Goal: Task Accomplishment & Management: Use online tool/utility

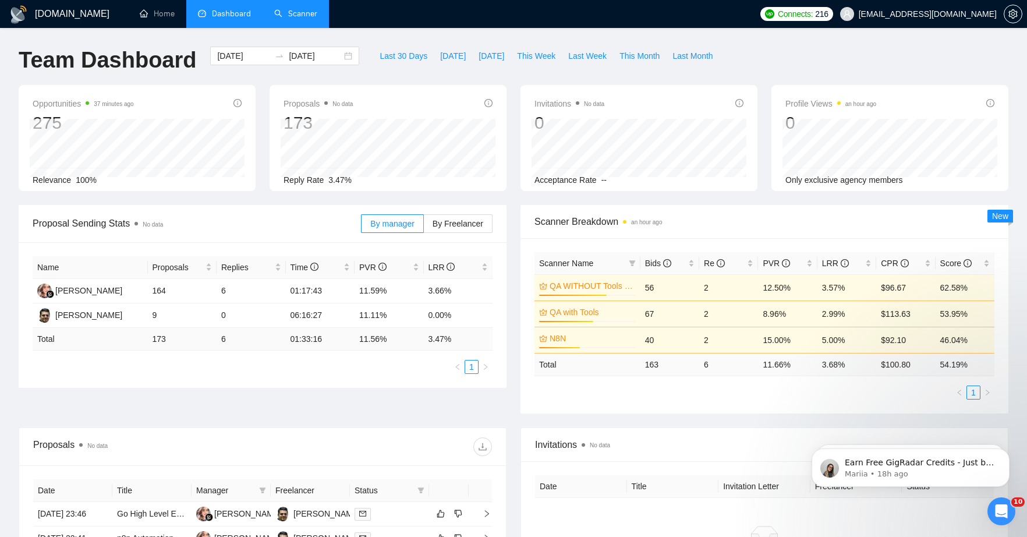
click at [302, 11] on link "Scanner" at bounding box center [295, 14] width 43 height 10
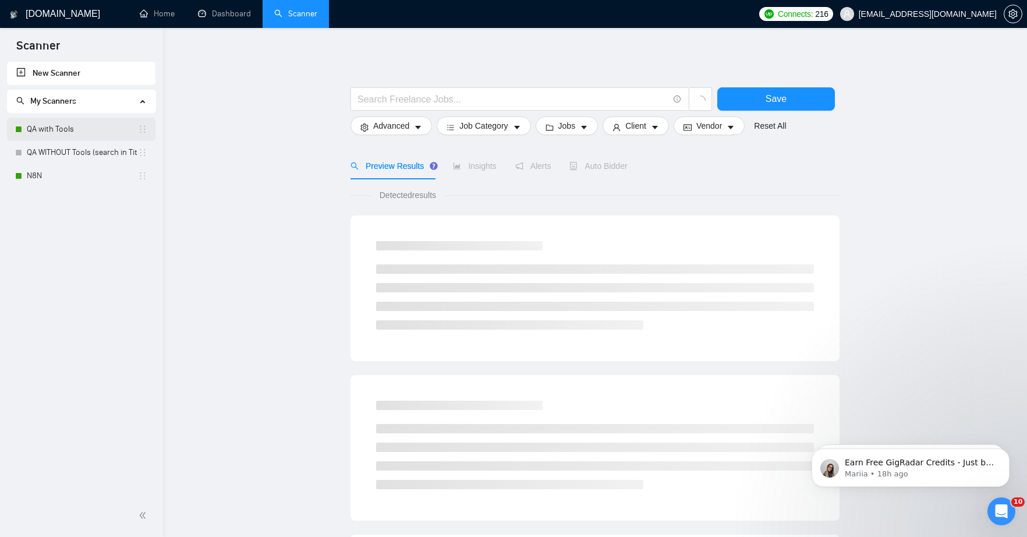
click at [49, 133] on link "QA with Tools" at bounding box center [82, 129] width 111 height 23
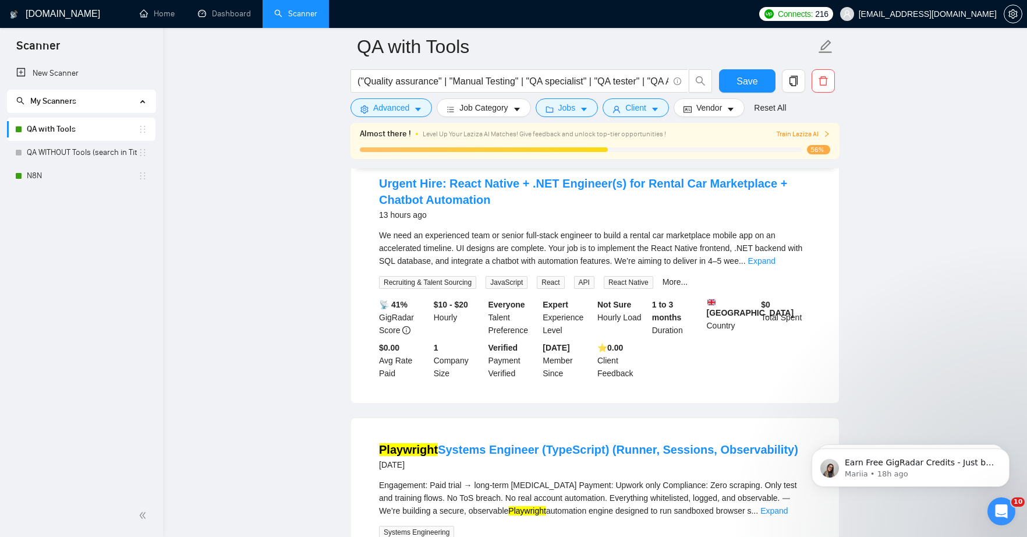
scroll to position [630, 0]
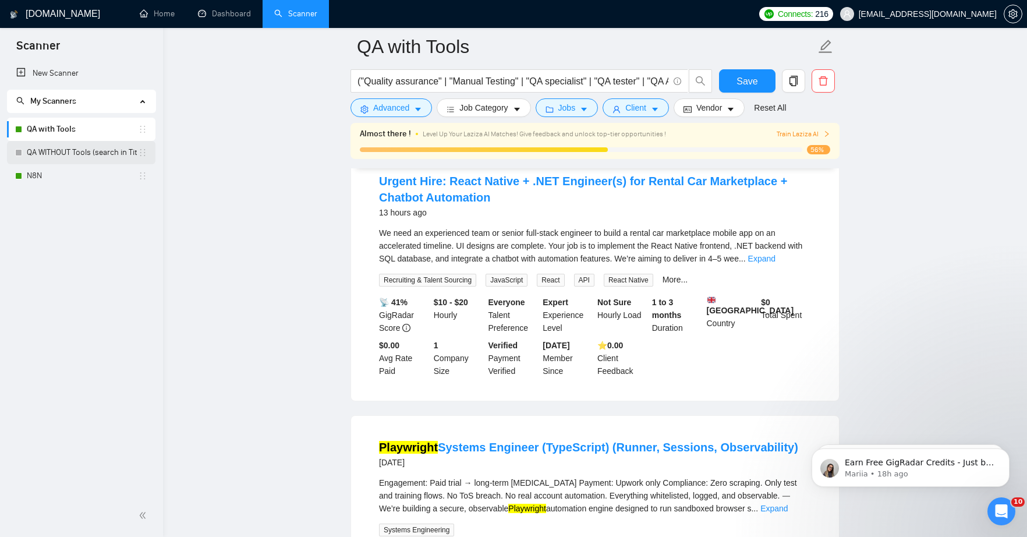
click at [51, 155] on link "QA WITHOUT Tools (search in Titles)" at bounding box center [82, 152] width 111 height 23
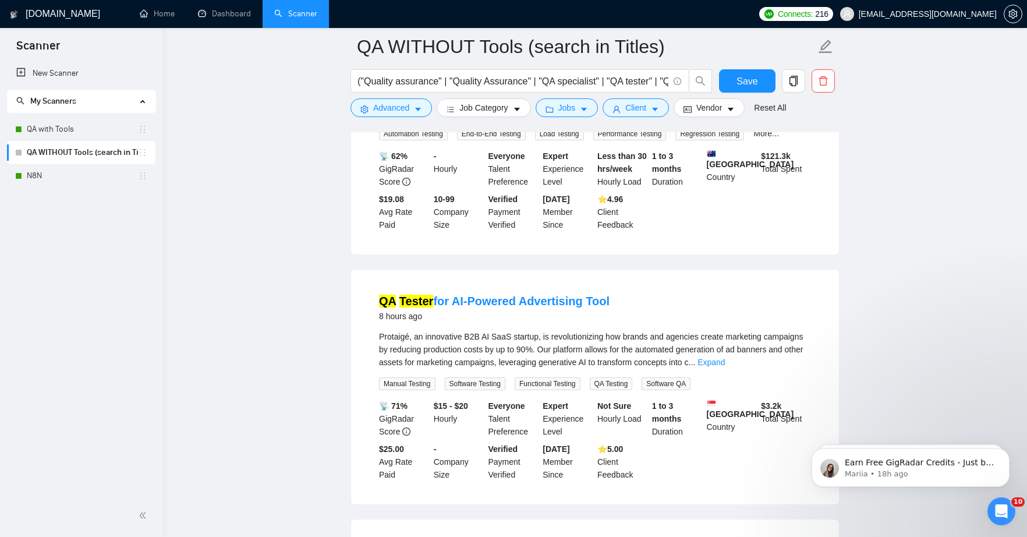
scroll to position [267, 0]
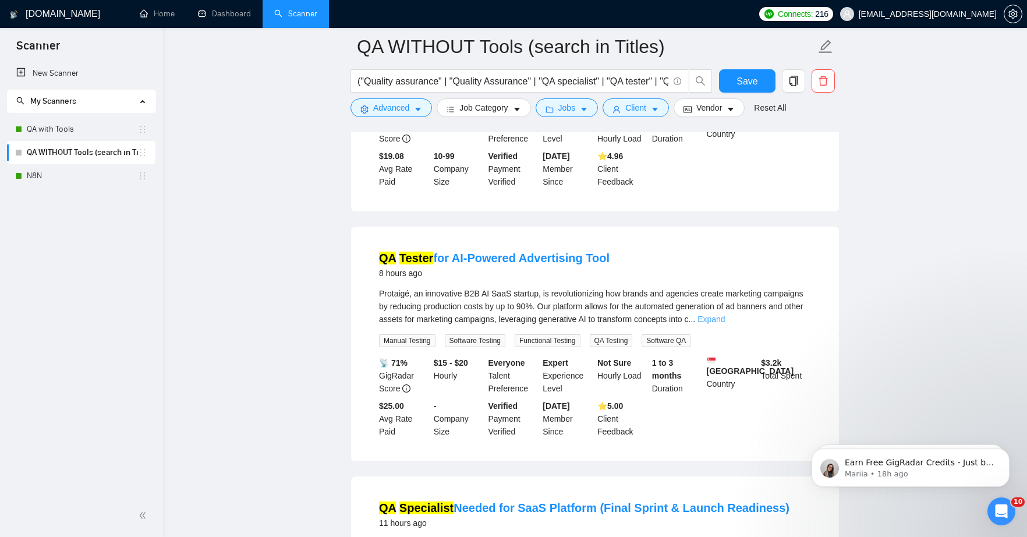
click at [725, 320] on link "Expand" at bounding box center [710, 318] width 27 height 9
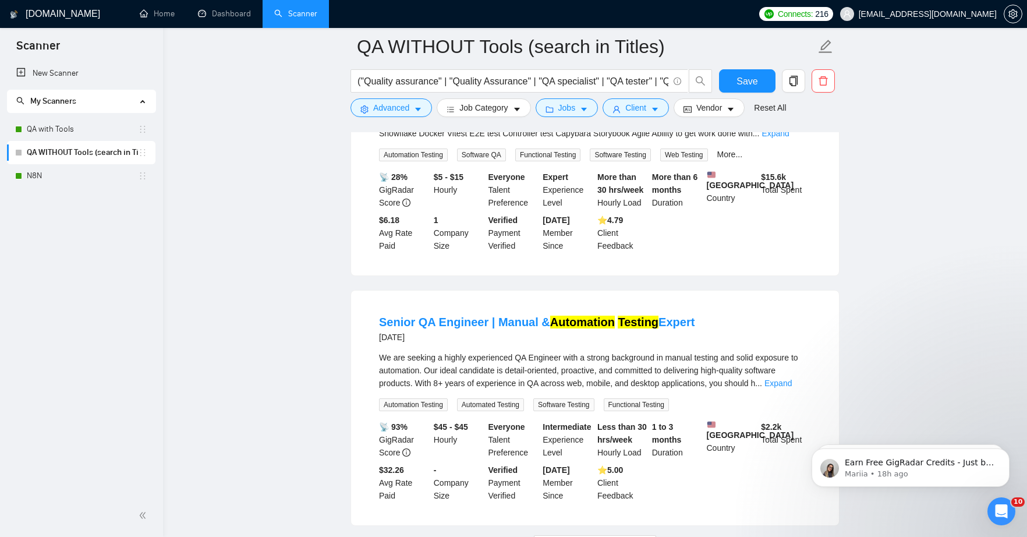
scroll to position [2589, 0]
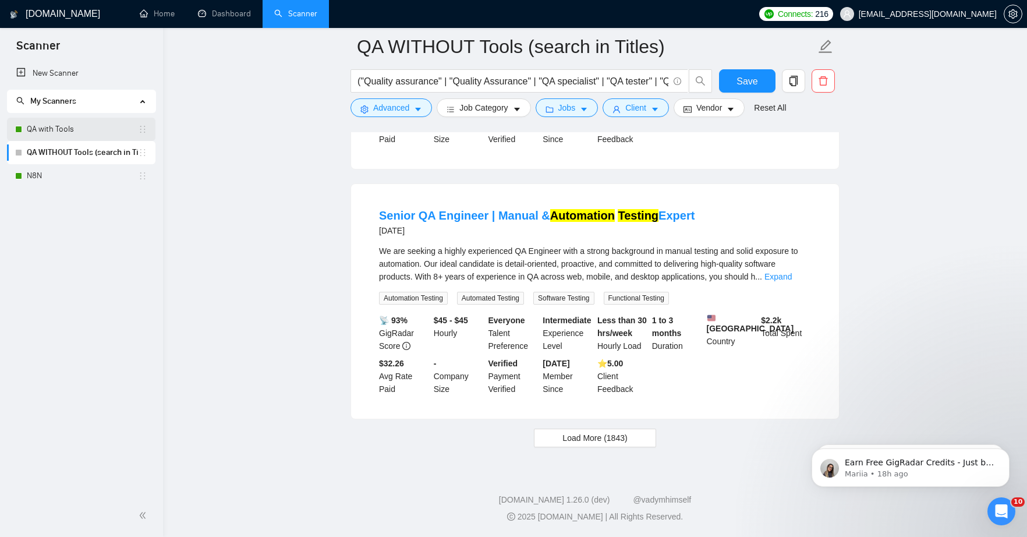
click at [55, 130] on link "QA with Tools" at bounding box center [82, 129] width 111 height 23
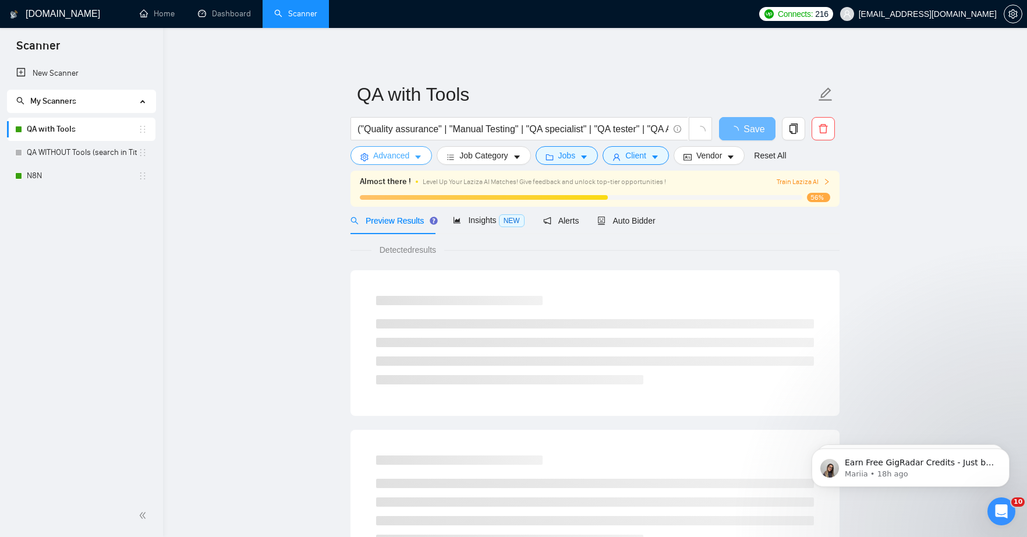
click at [413, 157] on button "Advanced" at bounding box center [391, 155] width 82 height 19
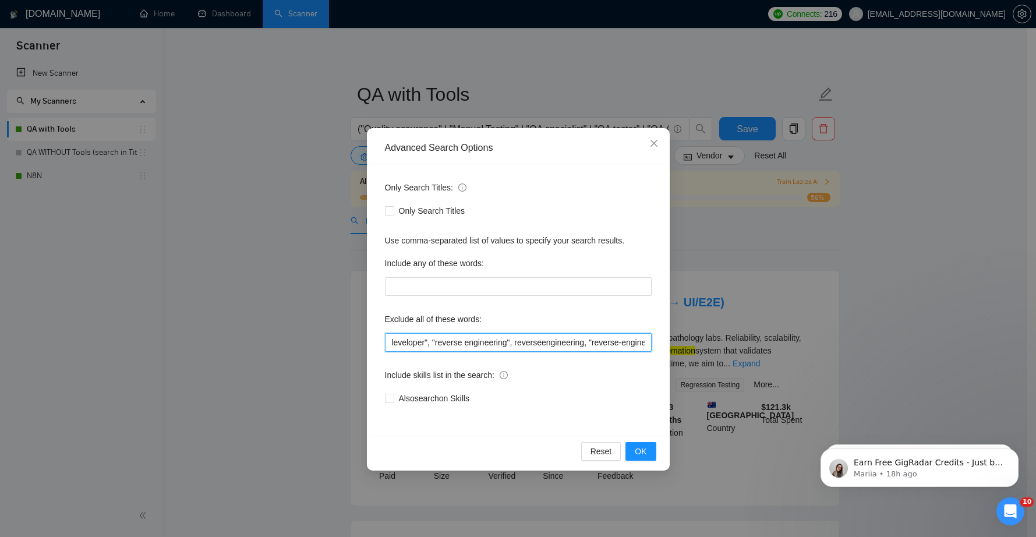
scroll to position [0, 3303]
drag, startPoint x: 553, startPoint y: 343, endPoint x: 682, endPoint y: 346, distance: 128.7
click at [682, 346] on div "Advanced Search Options Only Search Titles: Only Search Titles Use comma-separa…" at bounding box center [518, 268] width 1036 height 537
click at [647, 147] on span "Close" at bounding box center [653, 143] width 31 height 31
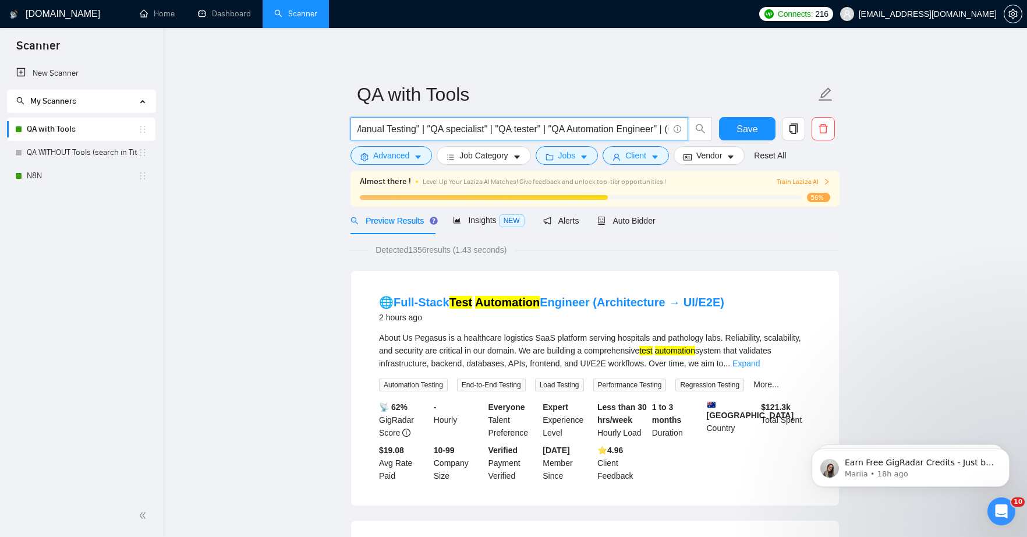
scroll to position [0, 0]
drag, startPoint x: 472, startPoint y: 130, endPoint x: 339, endPoint y: 132, distance: 132.8
click at [475, 126] on input "("Quality assurance" | "Manual Testing" | "QA specialist" | "QA tester" | "QA A…" at bounding box center [512, 129] width 311 height 15
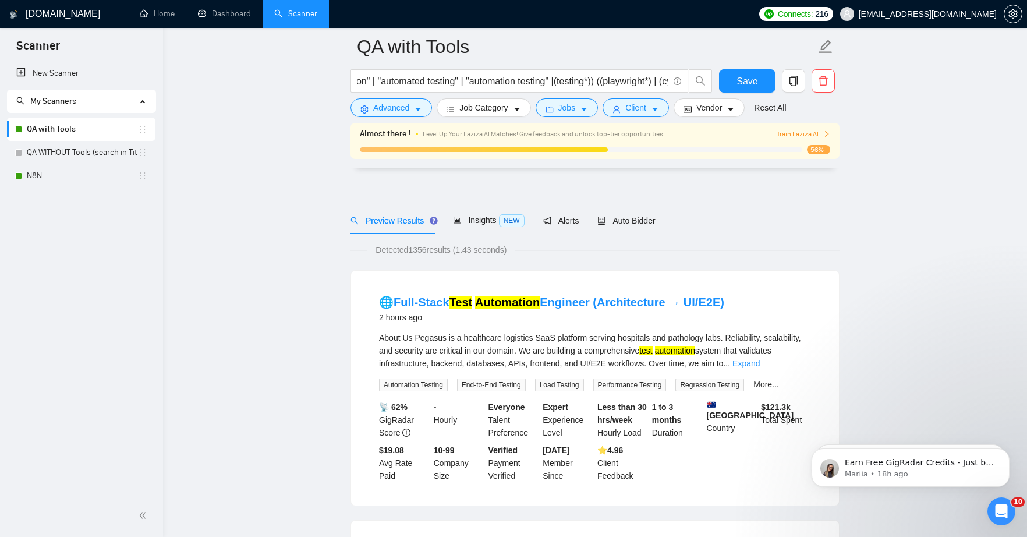
scroll to position [1920, 0]
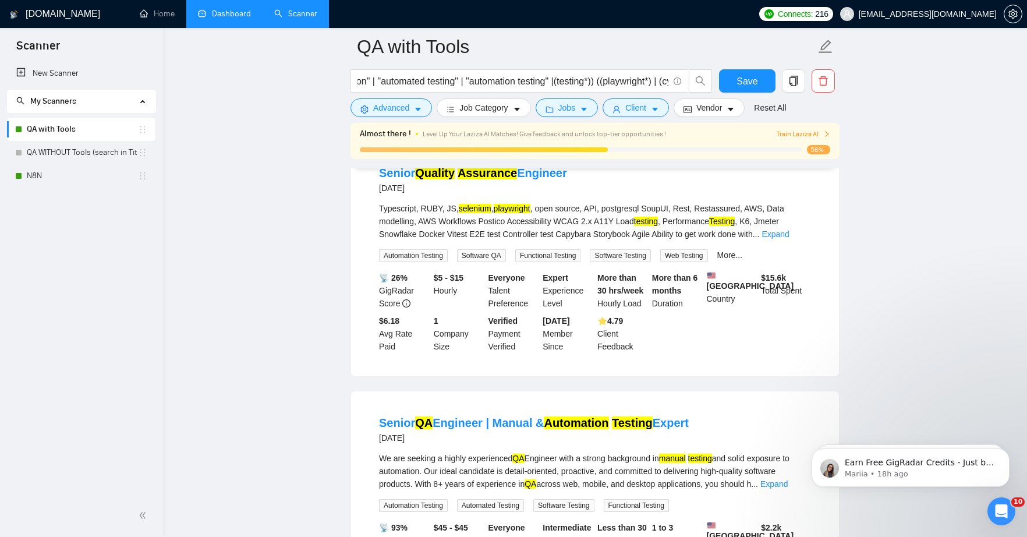
click at [232, 16] on link "Dashboard" at bounding box center [224, 14] width 53 height 10
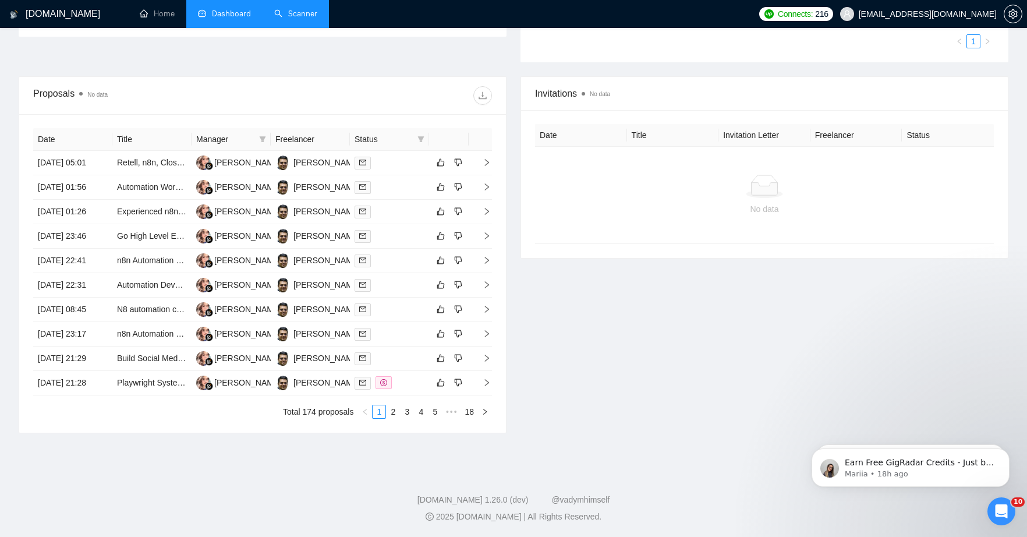
scroll to position [462, 0]
click at [390, 411] on link "2" at bounding box center [393, 411] width 13 height 13
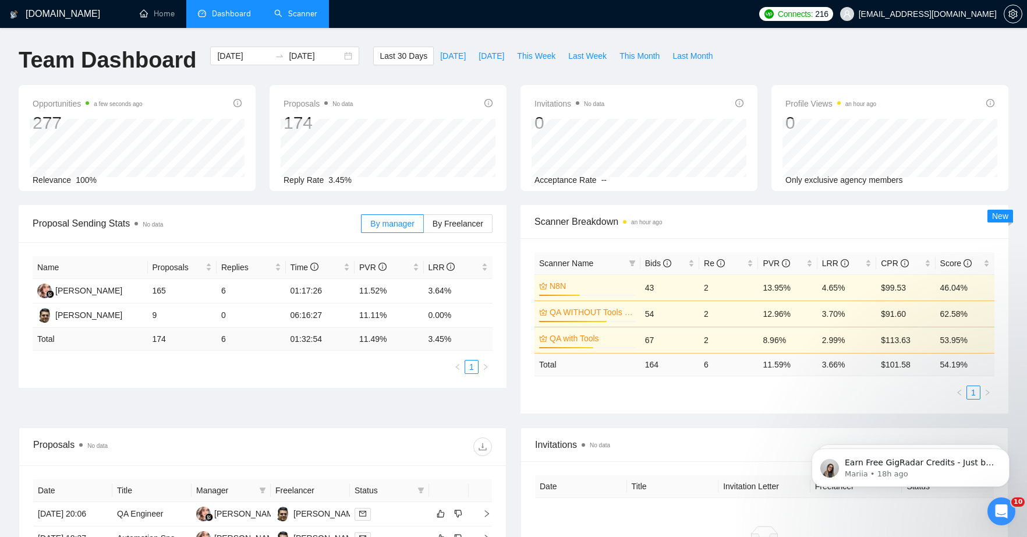
click at [306, 13] on link "Scanner" at bounding box center [295, 14] width 43 height 10
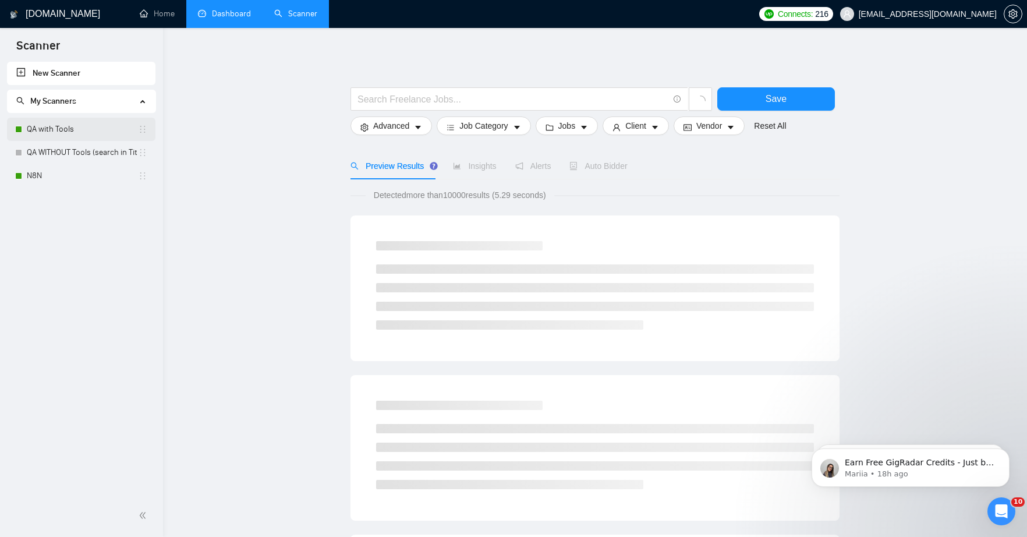
click at [59, 130] on link "QA with Tools" at bounding box center [82, 129] width 111 height 23
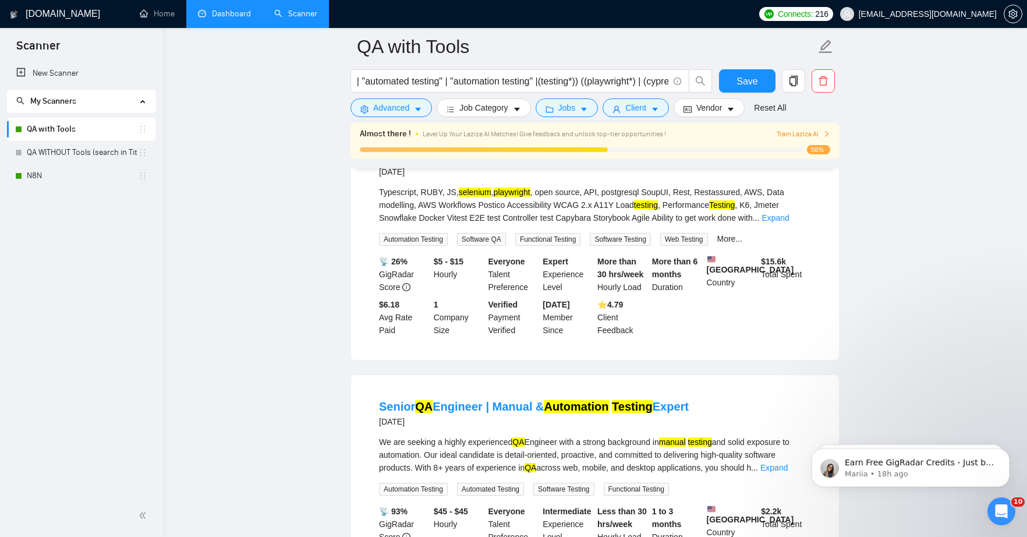
scroll to position [1949, 0]
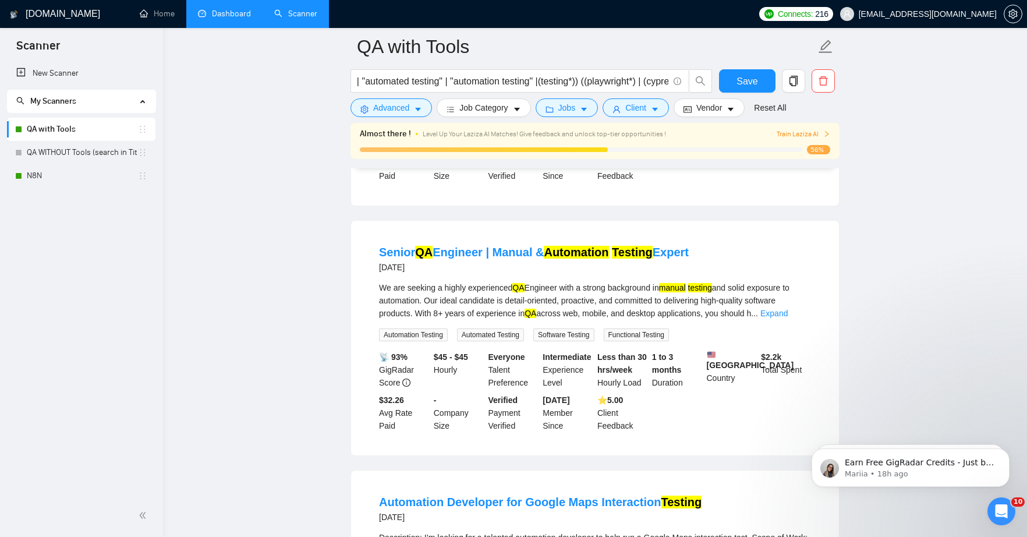
scroll to position [2193, 0]
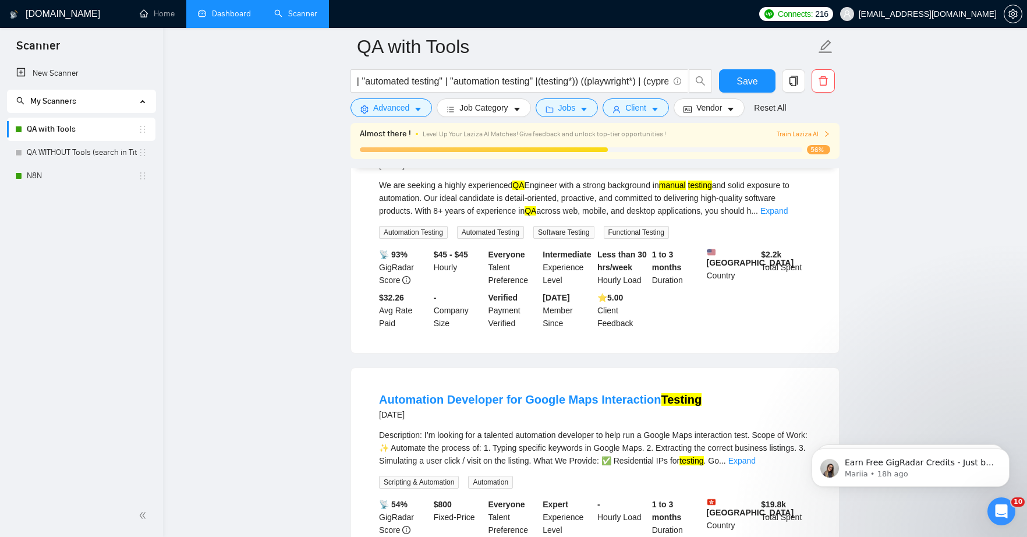
click at [466, 156] on link "Senior QA Engineer | Manual & Automation Testing Expert" at bounding box center [534, 149] width 310 height 13
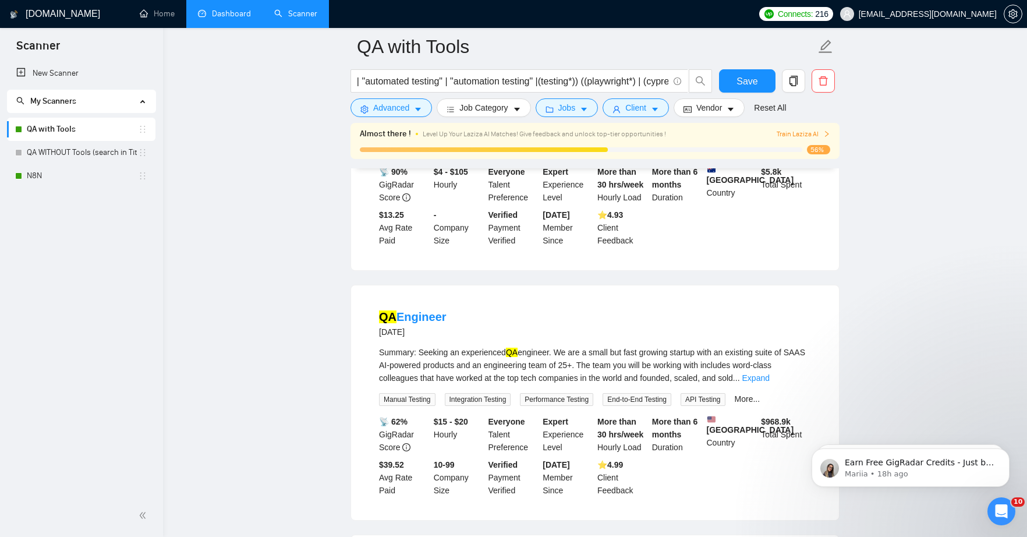
scroll to position [0, 0]
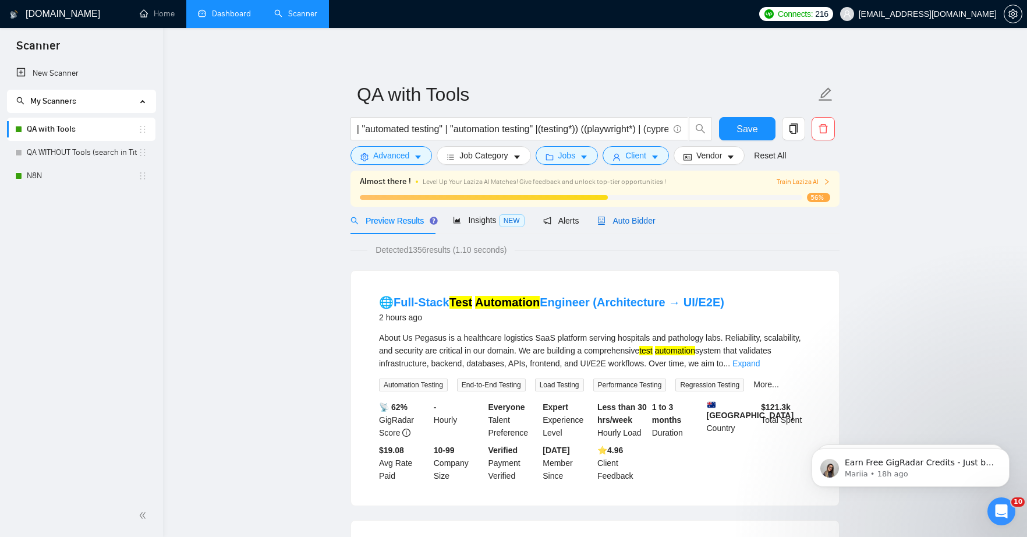
click at [635, 216] on span "Auto Bidder" at bounding box center [626, 220] width 58 height 9
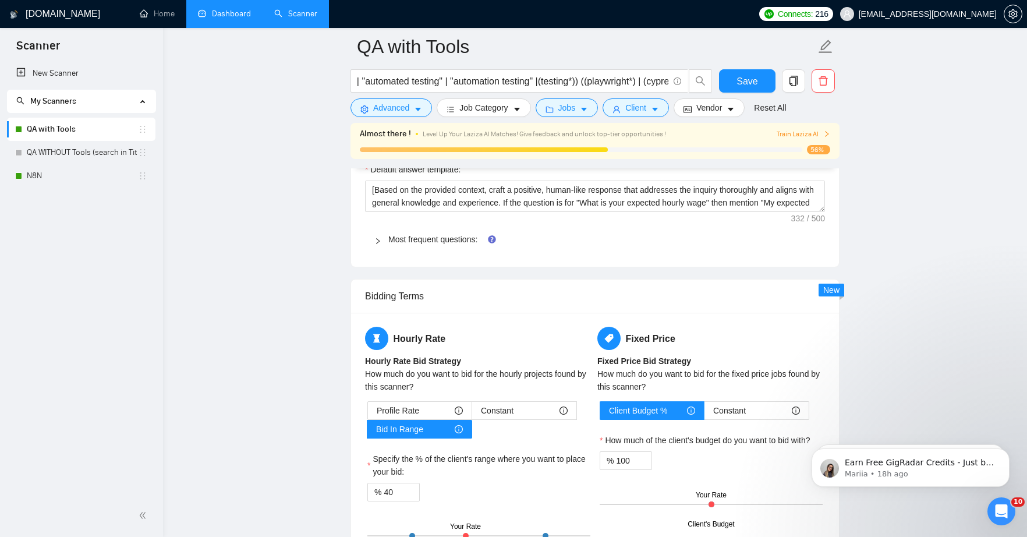
scroll to position [1766, 0]
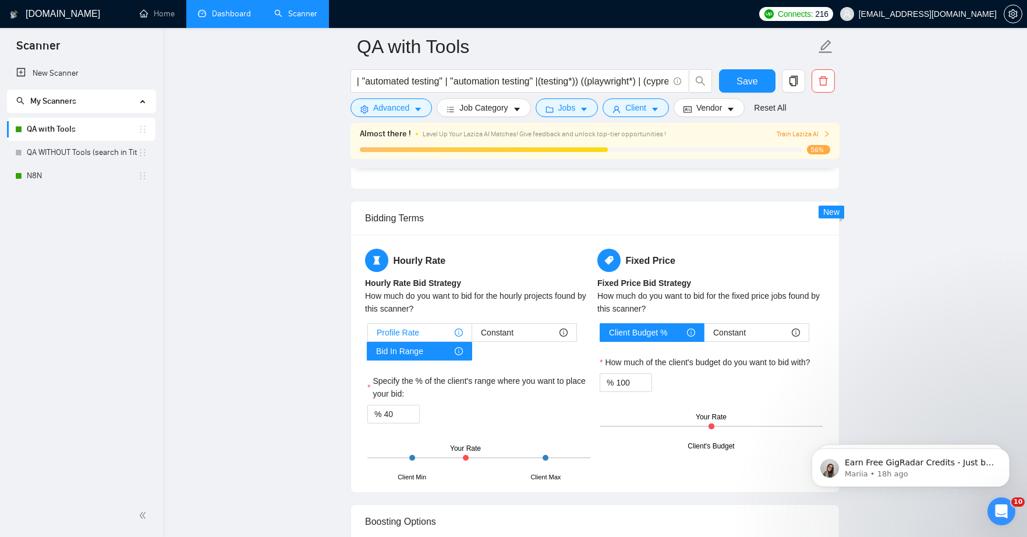
click at [425, 331] on div "Profile Rate" at bounding box center [420, 332] width 86 height 17
click at [368, 335] on input "Profile Rate" at bounding box center [368, 335] width 0 height 0
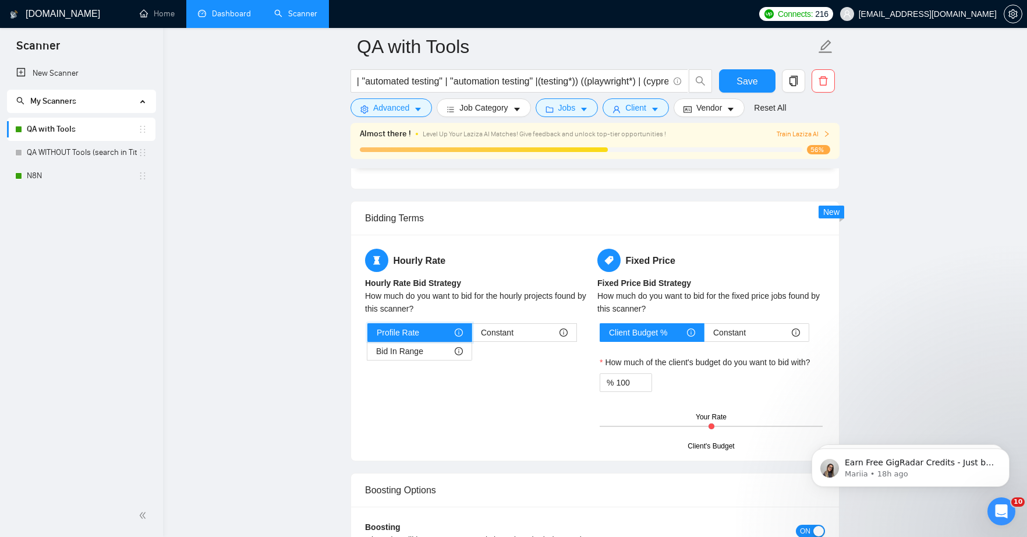
scroll to position [1841, 0]
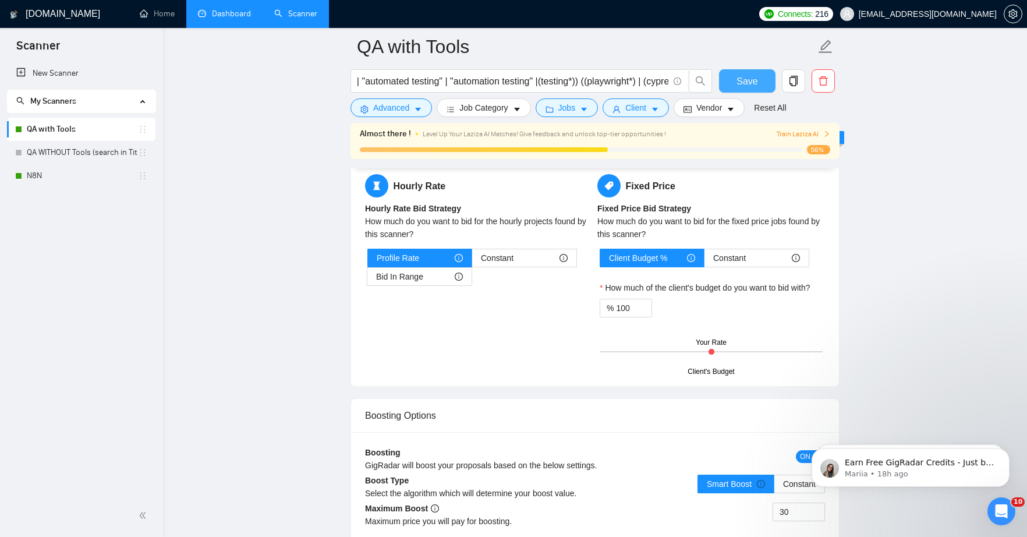
click at [743, 80] on span "Save" at bounding box center [747, 81] width 21 height 15
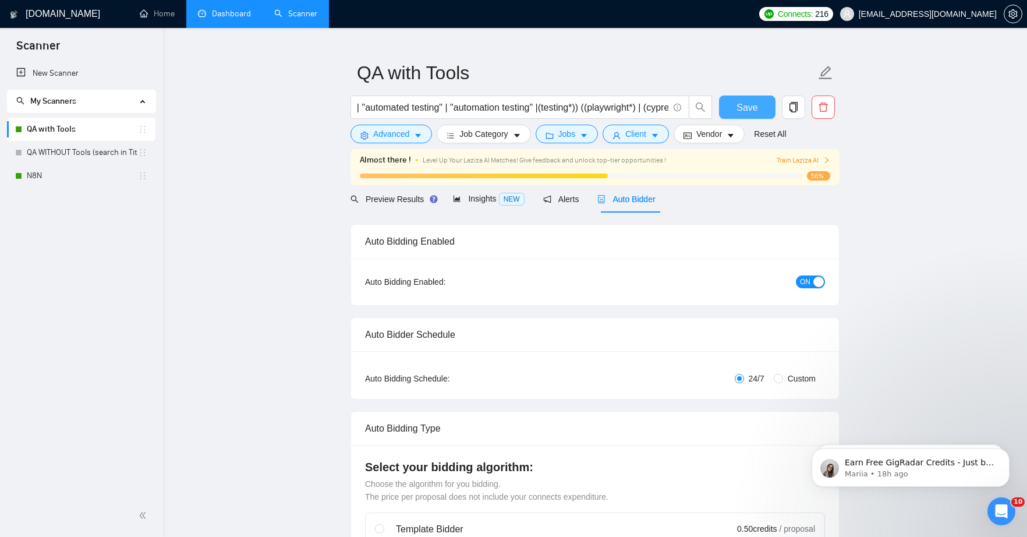
scroll to position [0, 0]
